Goal: Information Seeking & Learning: Learn about a topic

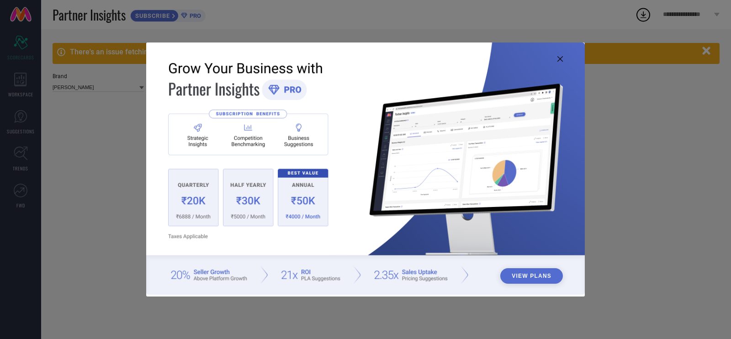
type input "All"
click at [559, 59] on icon at bounding box center [560, 58] width 5 height 5
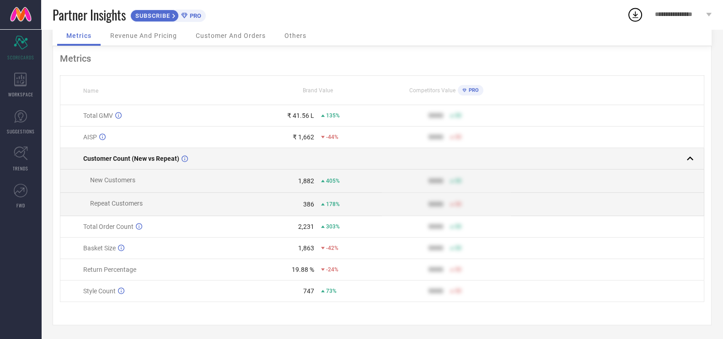
scroll to position [75, 0]
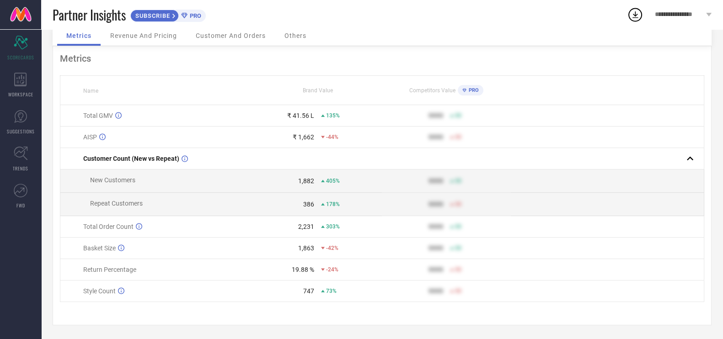
click at [139, 33] on span "Revenue And Pricing" at bounding box center [143, 35] width 67 height 7
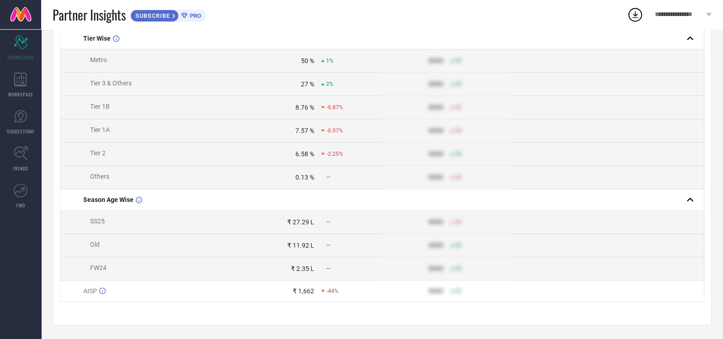
scroll to position [0, 0]
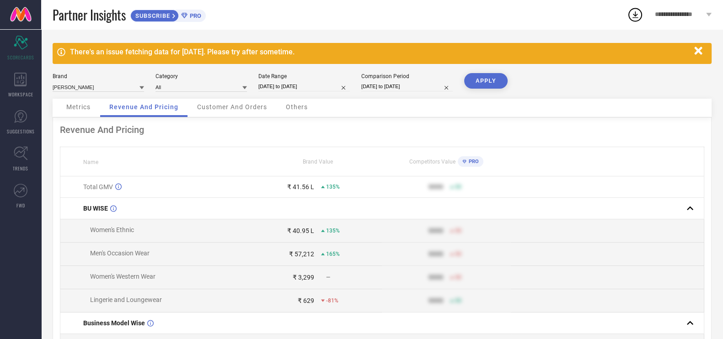
click at [223, 108] on span "Customer And Orders" at bounding box center [232, 106] width 70 height 7
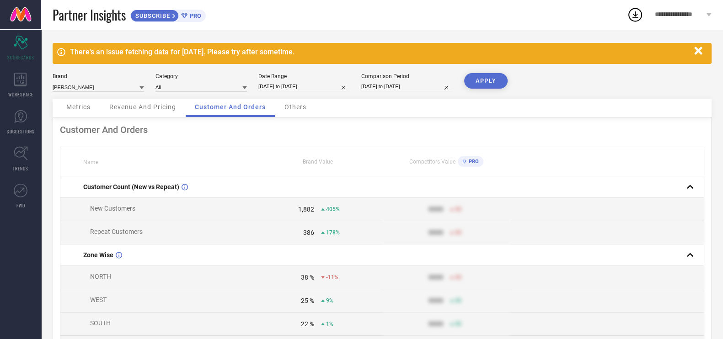
click at [288, 113] on div "Others" at bounding box center [295, 108] width 40 height 18
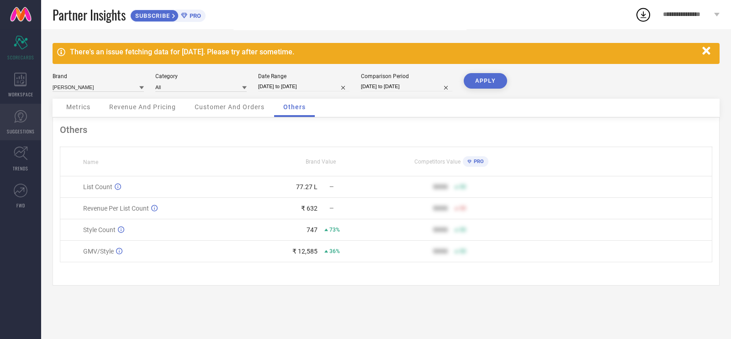
click at [20, 128] on span "SUGGESTIONS" at bounding box center [21, 131] width 28 height 7
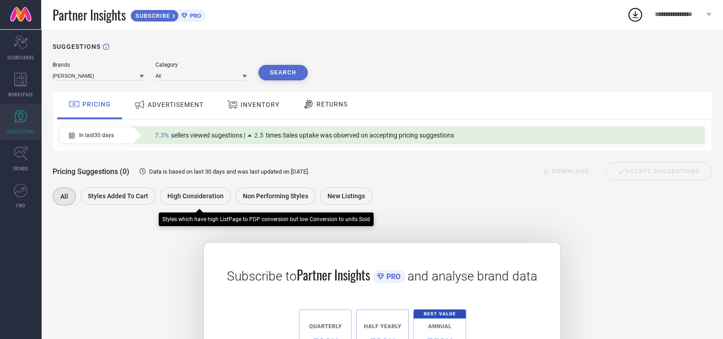
click at [187, 192] on div "High Consideration" at bounding box center [195, 195] width 71 height 17
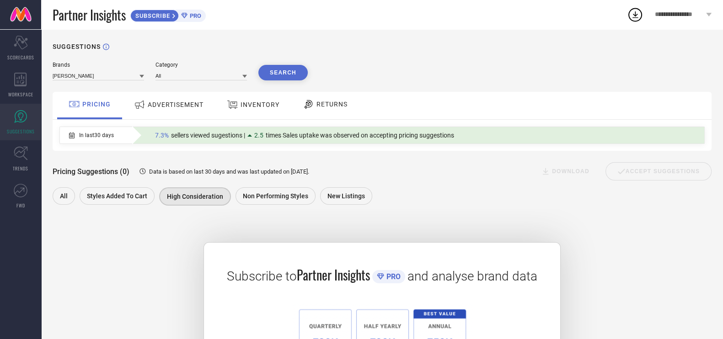
scroll to position [115, 0]
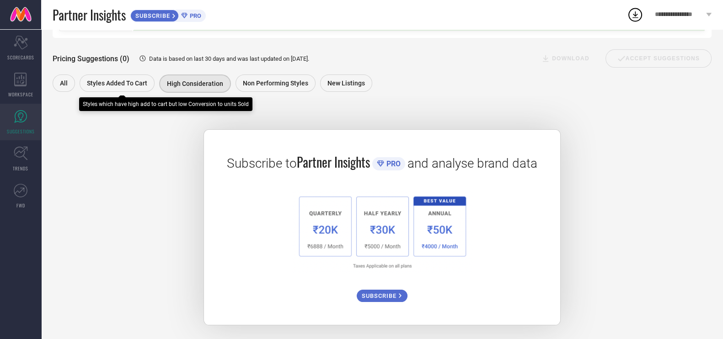
click at [104, 82] on span "Styles Added To Cart" at bounding box center [117, 83] width 60 height 7
